Goal: Information Seeking & Learning: Learn about a topic

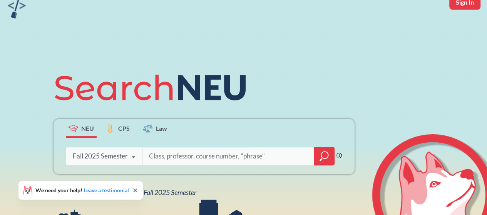
scroll to position [90, 0]
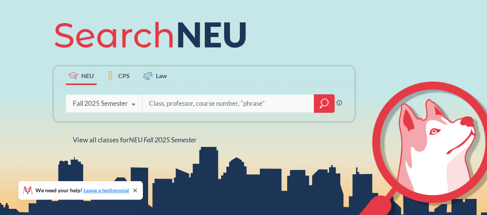
click at [169, 102] on input "search" at bounding box center [228, 103] width 160 height 16
type input "python"
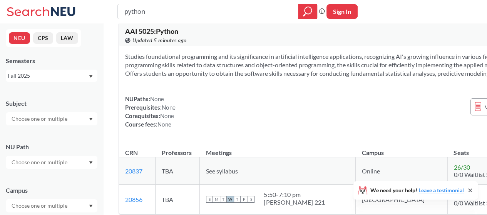
scroll to position [13, 0]
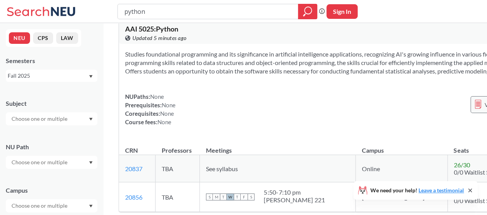
click at [475, 103] on line at bounding box center [477, 103] width 4 height 0
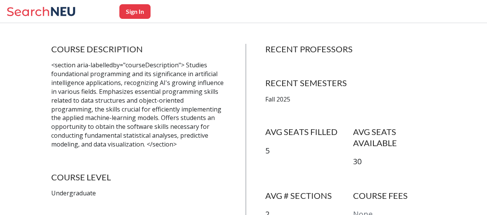
scroll to position [154, 0]
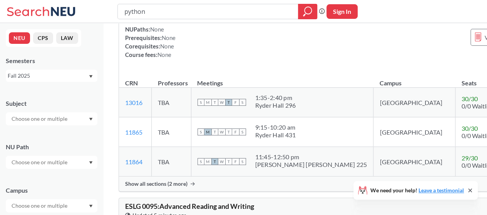
scroll to position [1977, 0]
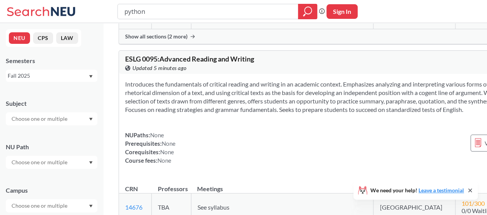
click at [32, 84] on div "NEU CPS LAW Semesters Fall 2025 Subject NU Path Campus Honors Class Type Lectur…" at bounding box center [51, 119] width 103 height 192
click at [41, 80] on div "Fall 2025" at bounding box center [52, 76] width 92 height 12
click at [48, 77] on div "Fall 2025" at bounding box center [48, 76] width 80 height 8
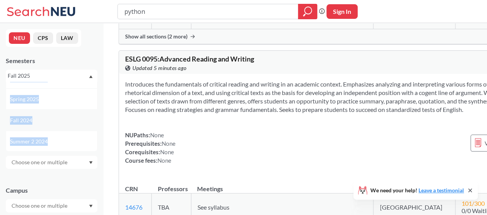
scroll to position [78, 0]
click at [40, 103] on span "Spring 2025" at bounding box center [25, 99] width 30 height 8
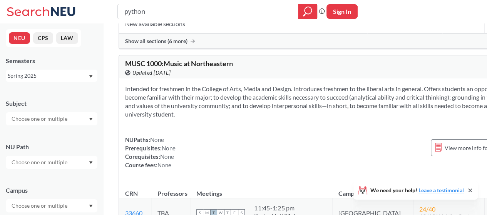
scroll to position [1342, 0]
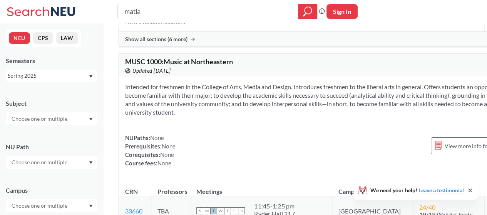
type input "matlab"
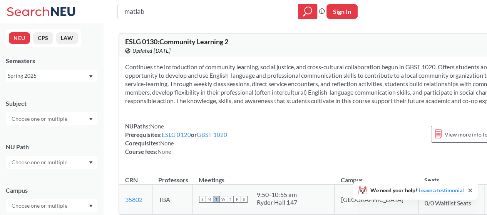
click at [78, 80] on div "Spring 2025" at bounding box center [52, 76] width 92 height 12
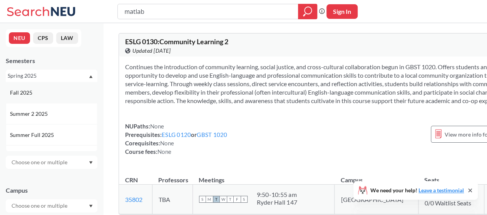
click at [58, 93] on div "Fall 2025" at bounding box center [53, 92] width 87 height 8
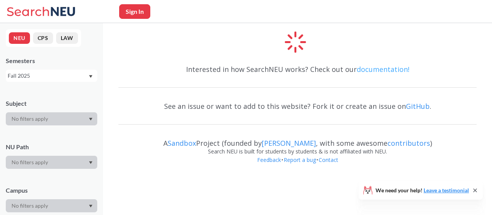
click at [381, 73] on link "documentation!" at bounding box center [383, 69] width 53 height 9
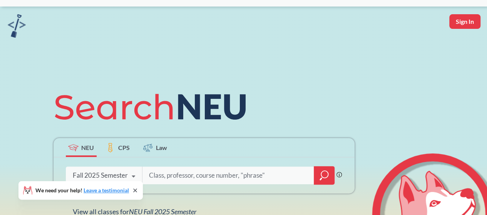
scroll to position [25, 0]
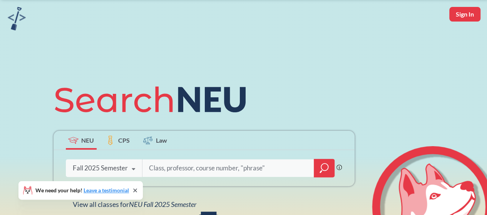
click at [200, 162] on input "search" at bounding box center [228, 168] width 160 height 16
type input "matlab"
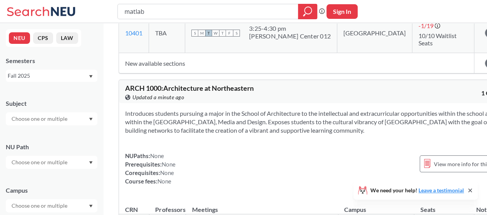
scroll to position [8483, 0]
